Goal: Entertainment & Leisure: Consume media (video, audio)

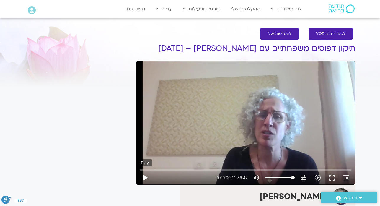
click at [145, 178] on button "play_arrow" at bounding box center [145, 177] width 14 height 14
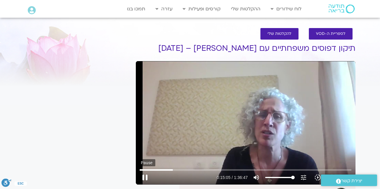
click at [146, 178] on button "pause" at bounding box center [145, 177] width 14 height 14
type input "905.973843"
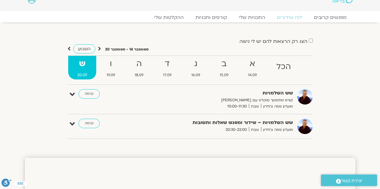
scroll to position [8, 0]
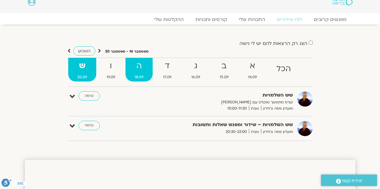
click at [139, 68] on strong "ה" at bounding box center [139, 65] width 27 height 13
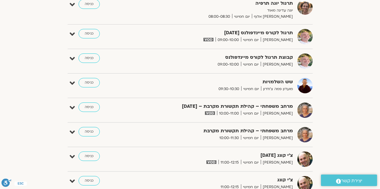
scroll to position [0, 0]
click at [91, 108] on link "כניסה" at bounding box center [89, 106] width 21 height 9
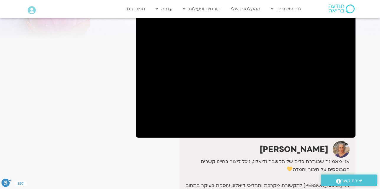
scroll to position [47, 0]
